Goal: Task Accomplishment & Management: Complete application form

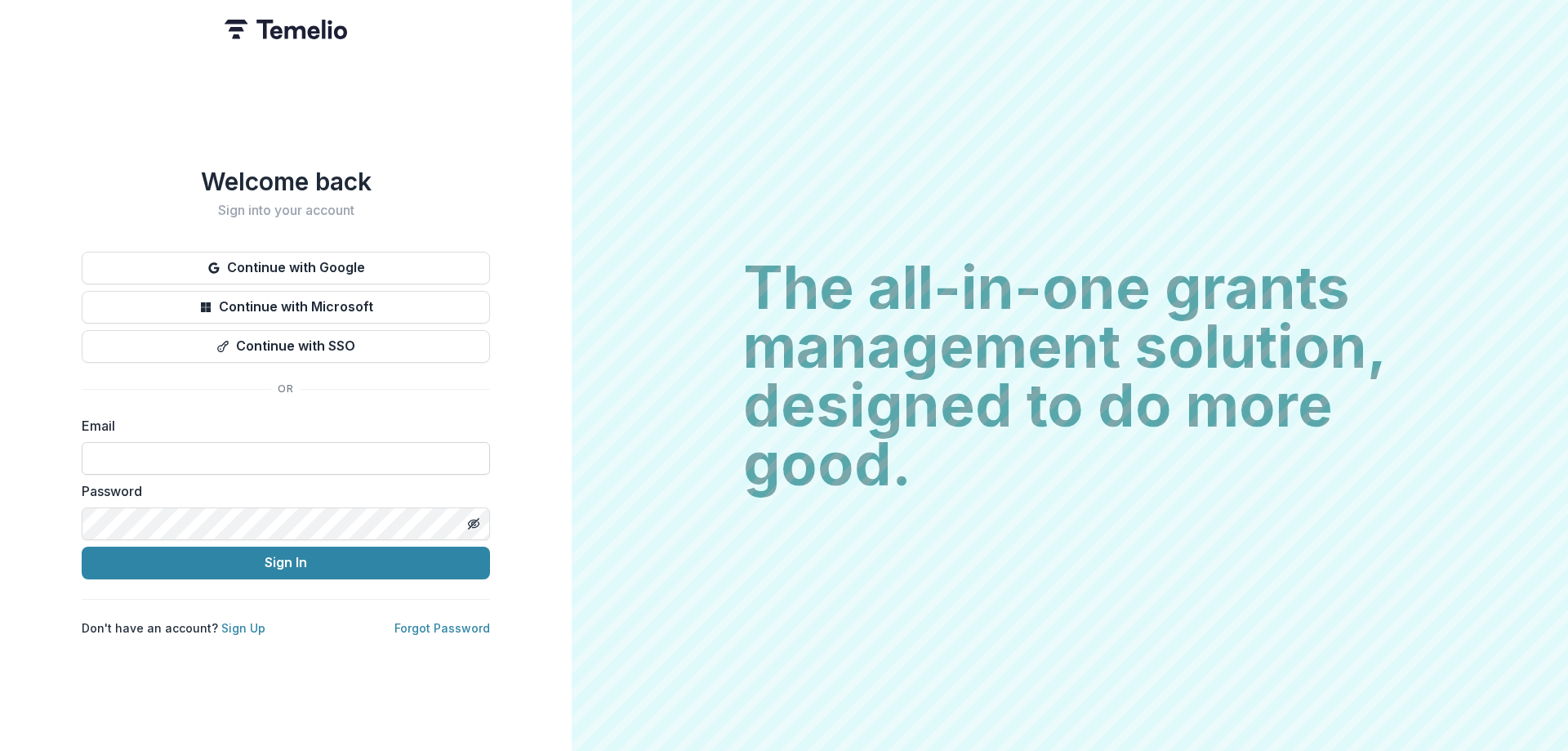
click at [205, 450] on input at bounding box center [285, 458] width 408 height 32
click at [344, 449] on input at bounding box center [285, 458] width 408 height 32
type input "*"
type input "**********"
click at [472, 517] on icon "Toggle password visibility" at bounding box center [473, 524] width 13 height 13
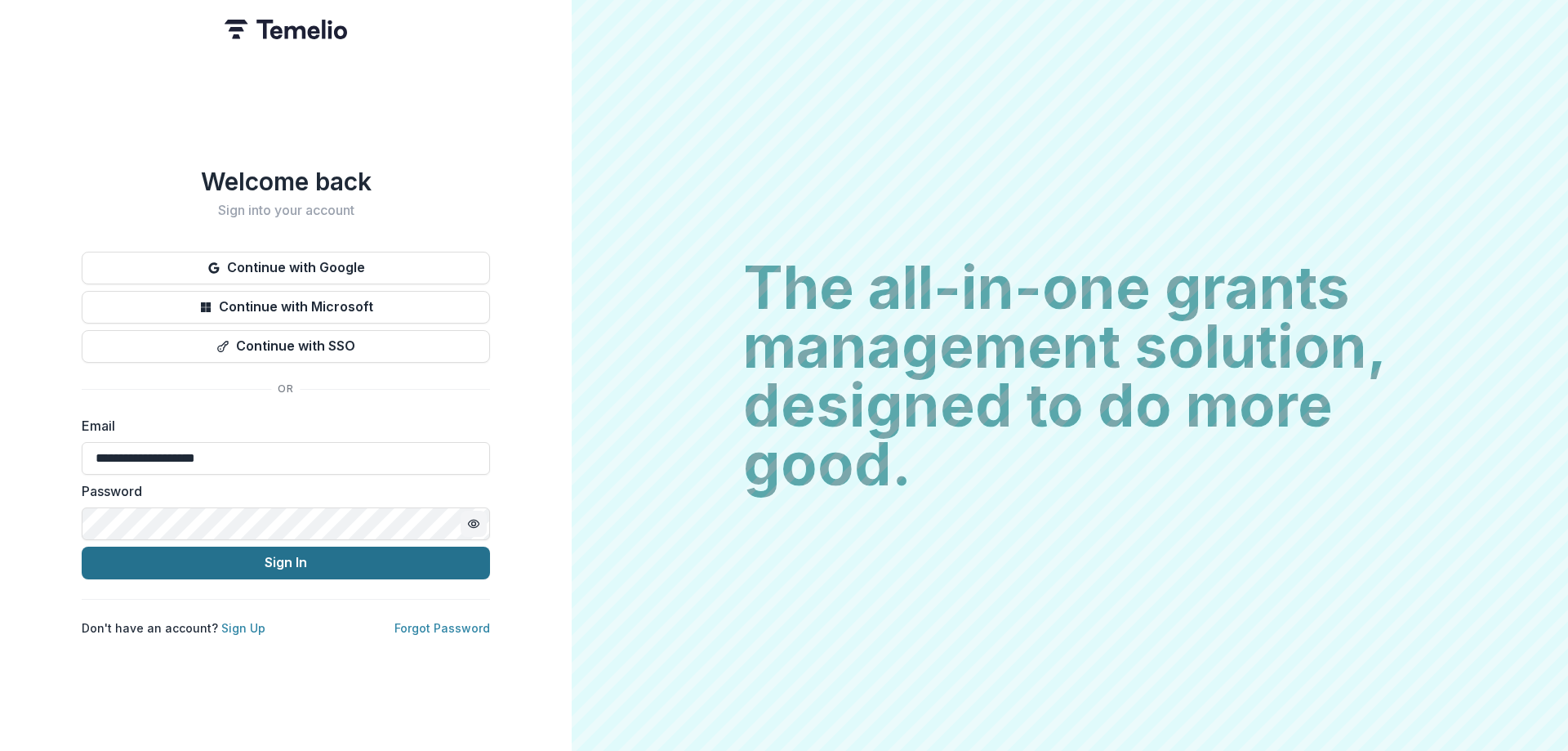
click at [294, 567] on button "Sign In" at bounding box center [285, 563] width 408 height 32
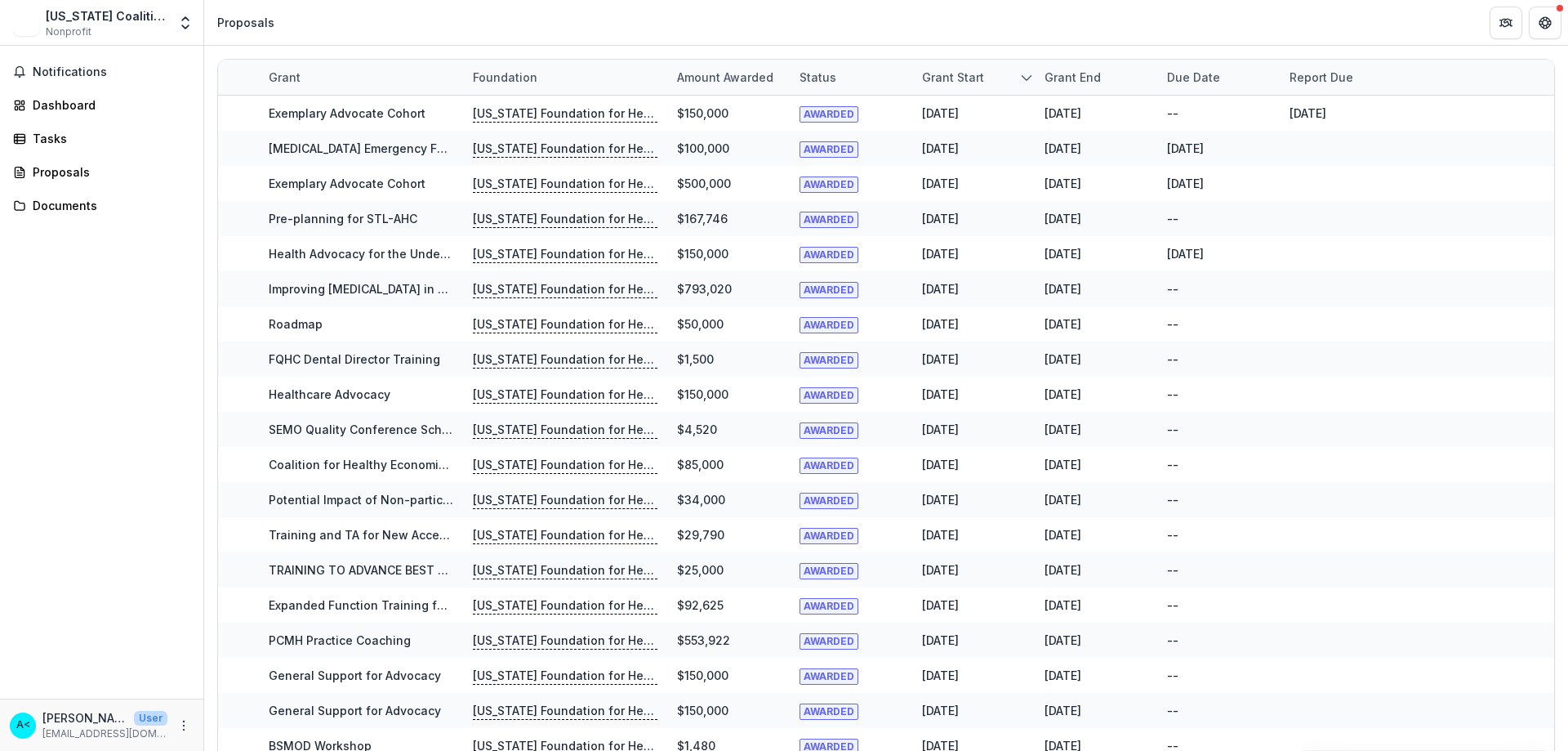
scroll to position [553, 0]
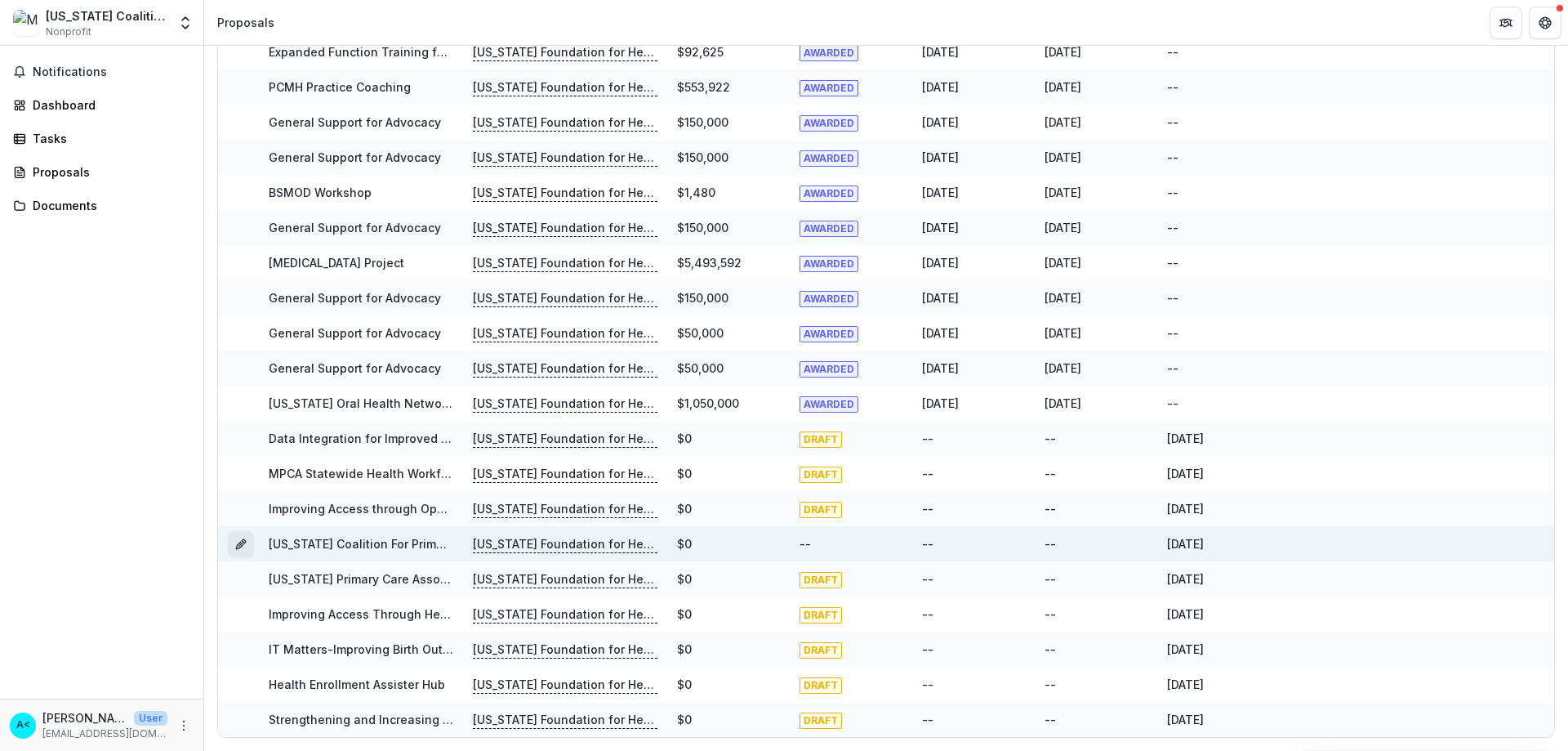
click at [250, 538] on button "Grant 9c8058de-97dc-45c1-92a1-db1e9b17135d" at bounding box center [241, 545] width 27 height 27
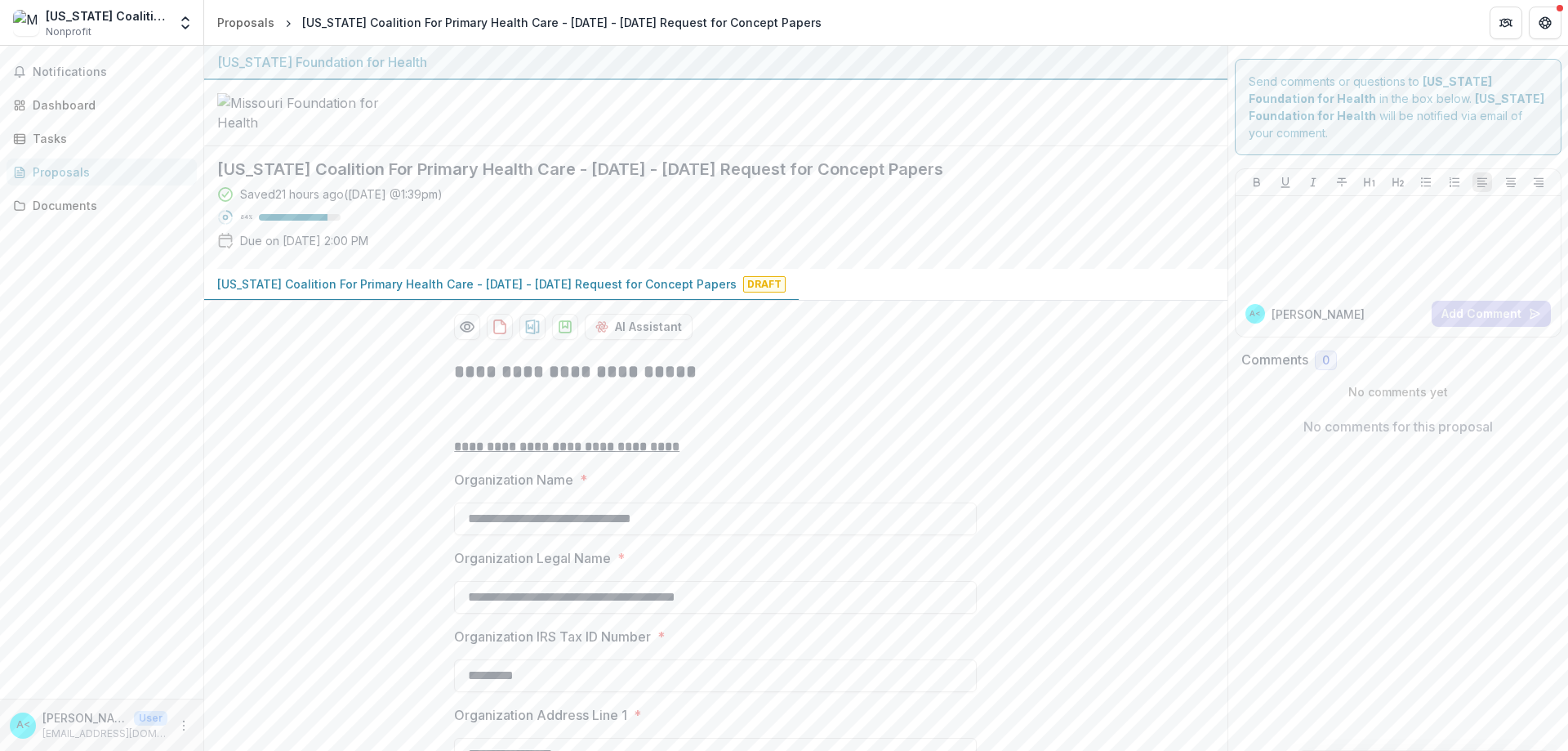
click at [987, 269] on div "[US_STATE] Coalition For Primary Health Care - [DATE] - [DATE] Request for Conc…" at bounding box center [703, 206] width 997 height 122
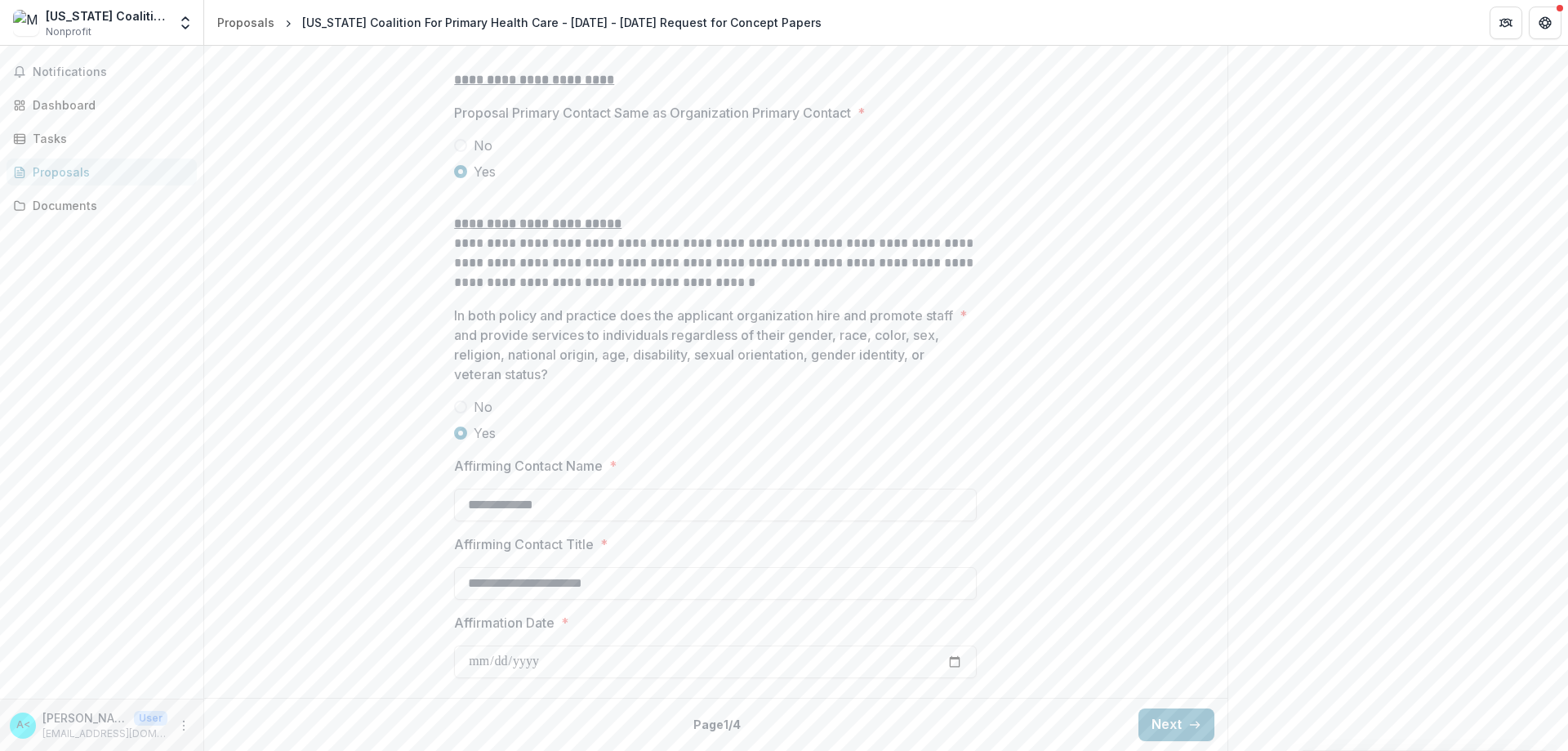
scroll to position [2081, 0]
click at [472, 662] on input "Affirmation Date *" at bounding box center [715, 661] width 523 height 32
click at [952, 659] on input "Affirmation Date *" at bounding box center [715, 661] width 523 height 32
type input "**********"
click at [1146, 717] on button "Next" at bounding box center [1176, 724] width 76 height 32
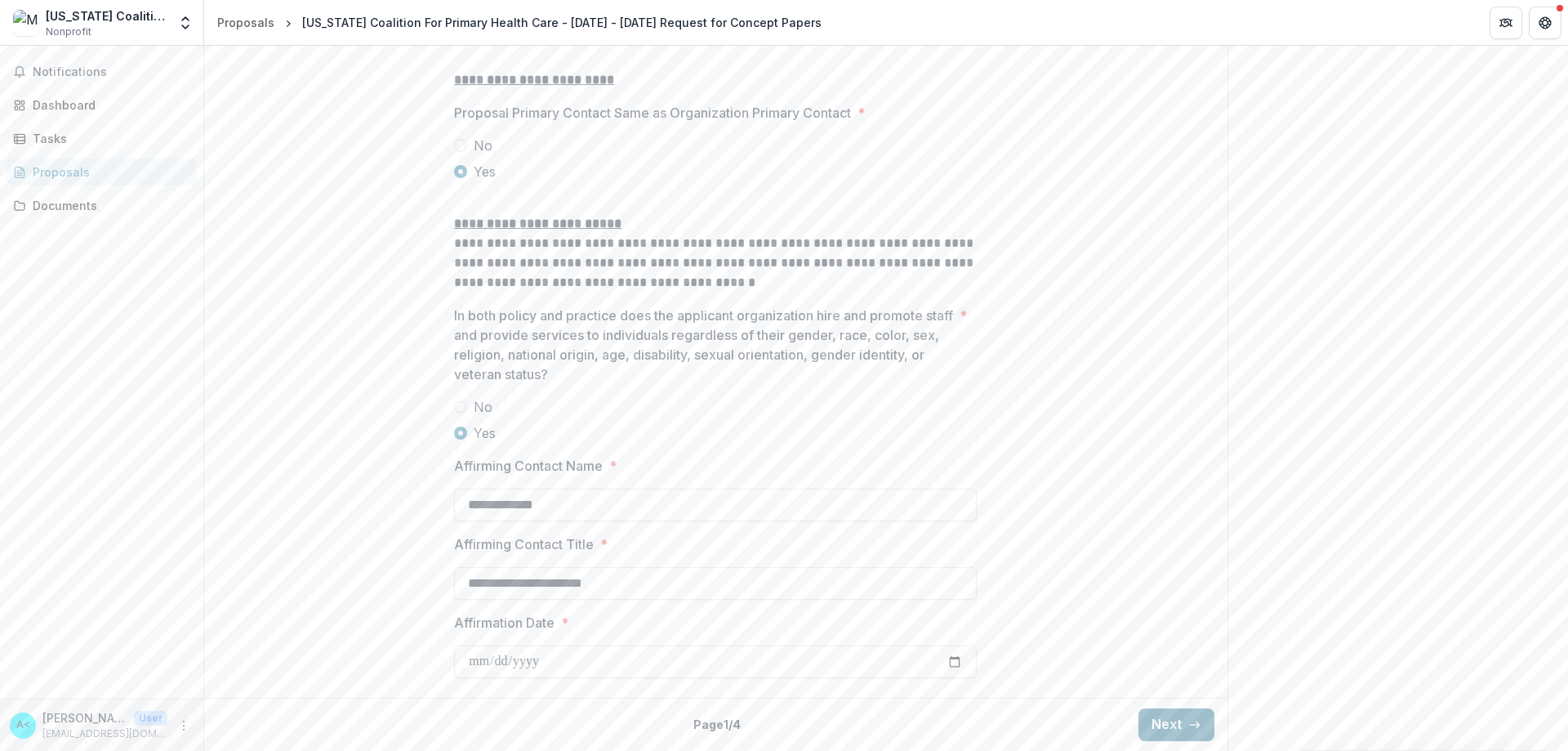
scroll to position [0, 0]
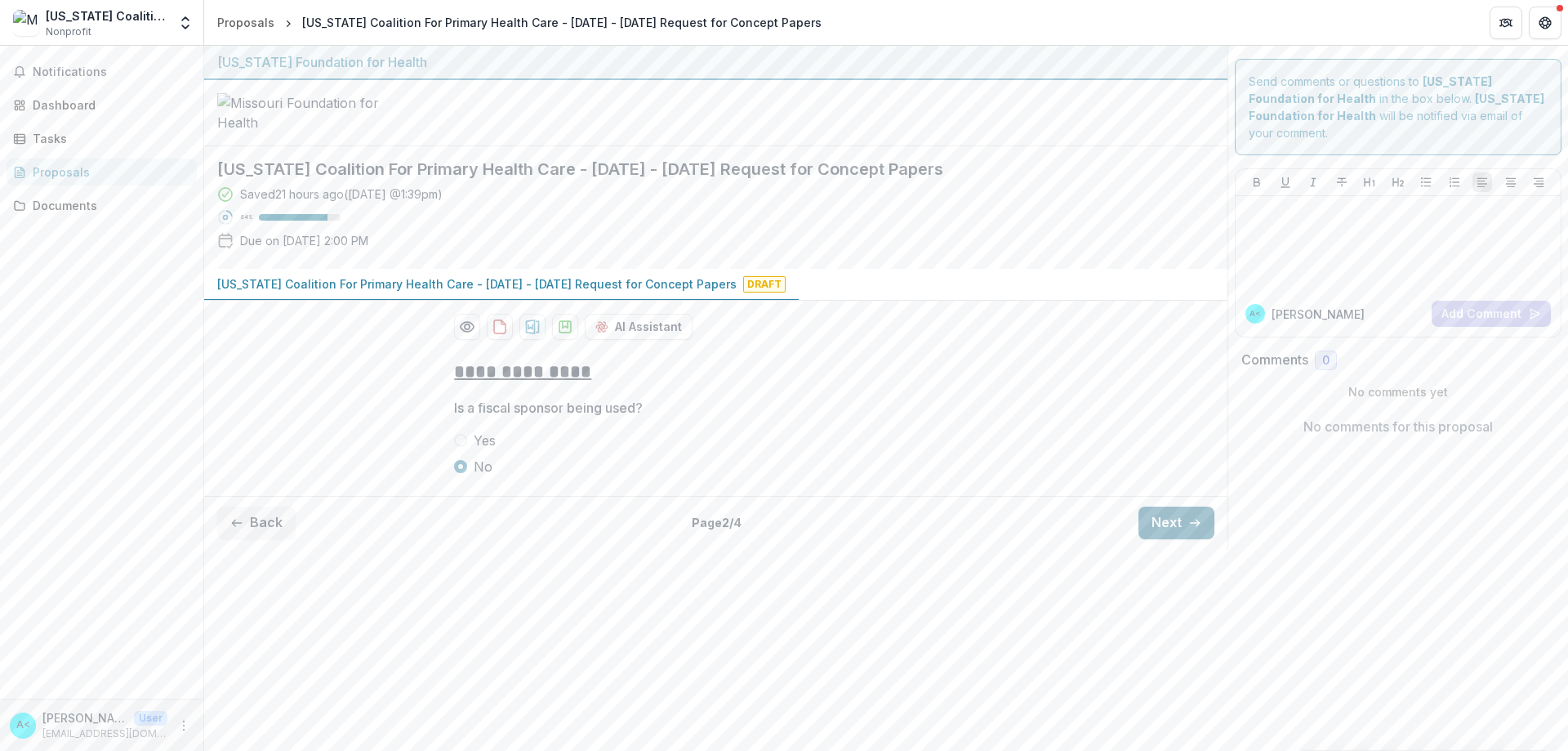
click at [1164, 539] on button "Next" at bounding box center [1176, 523] width 76 height 32
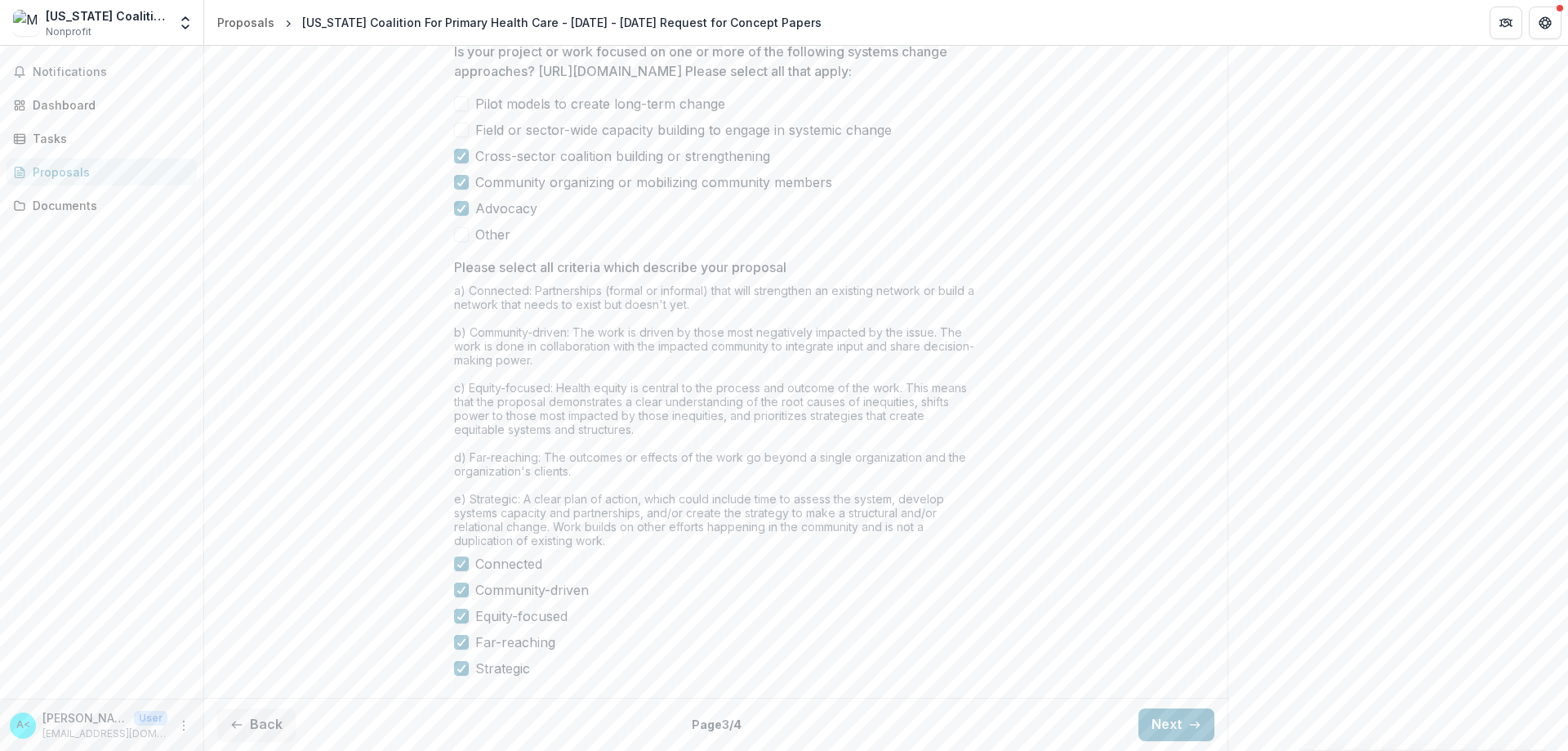
scroll to position [1259, 0]
click at [1148, 709] on button "Next" at bounding box center [1176, 724] width 76 height 32
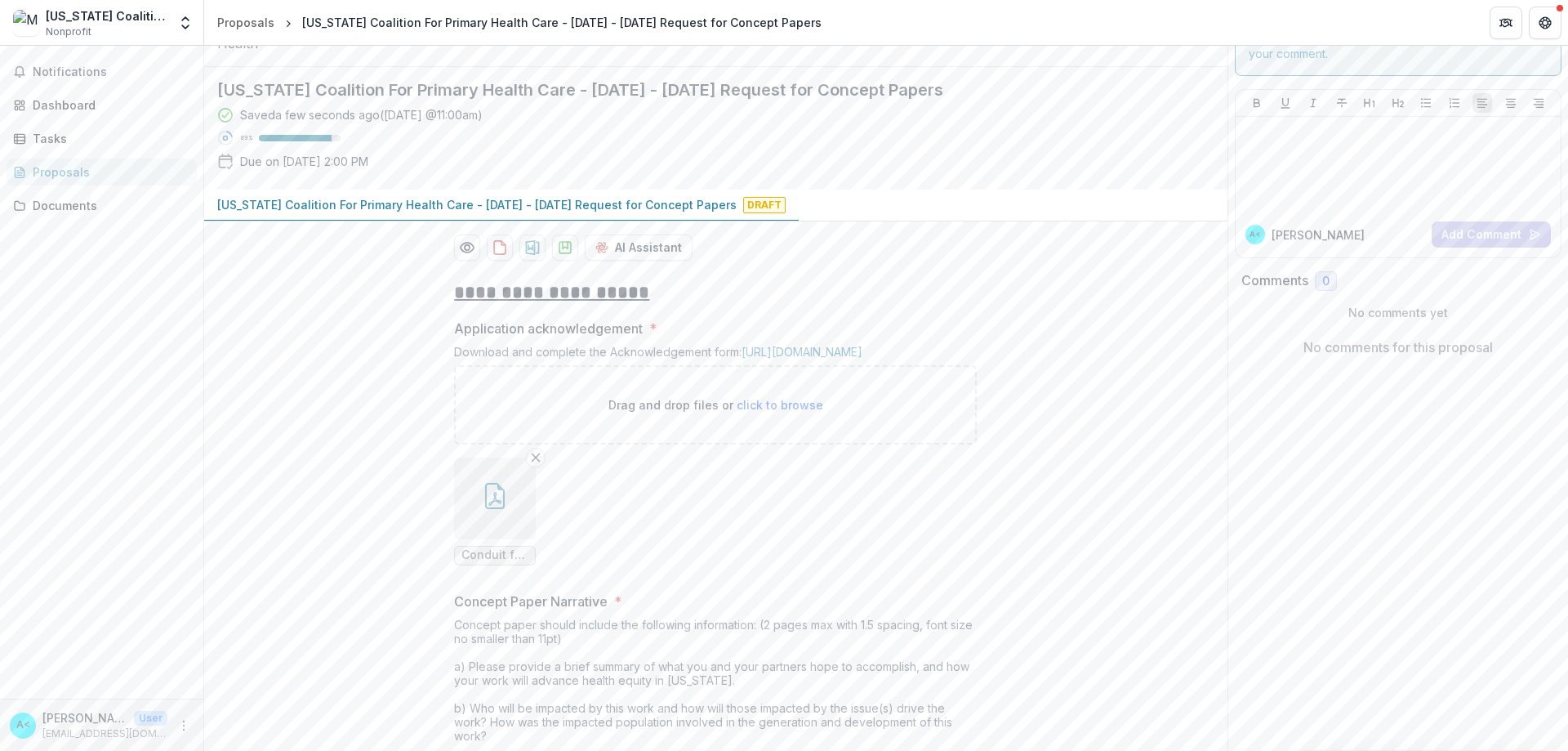
scroll to position [0, 0]
